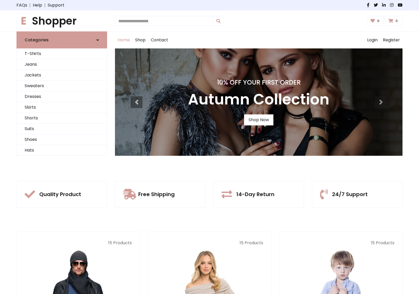
click at [209, 147] on div "10% Off Your First Order Autumn Collection Shop Now" at bounding box center [258, 101] width 287 height 107
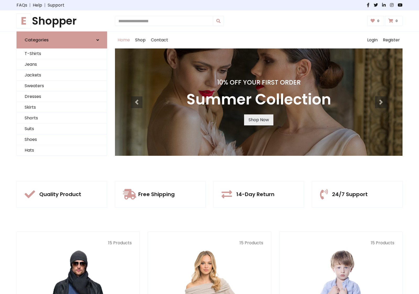
click at [258, 120] on link "Shop Now" at bounding box center [258, 119] width 29 height 11
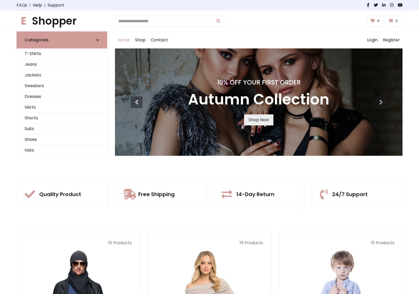
click at [258, 120] on link "Shop Now" at bounding box center [258, 119] width 29 height 11
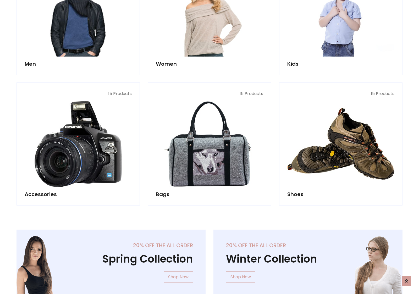
scroll to position [522, 0]
